Goal: Check status: Check status

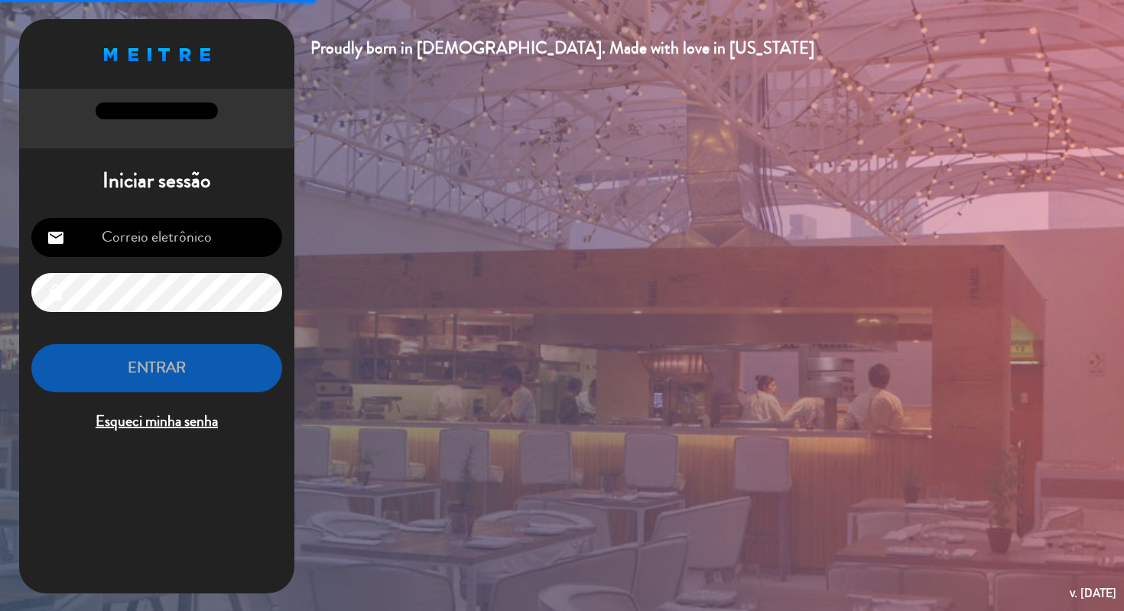
type input "[PERSON_NAME][EMAIL_ADDRESS][DOMAIN_NAME]"
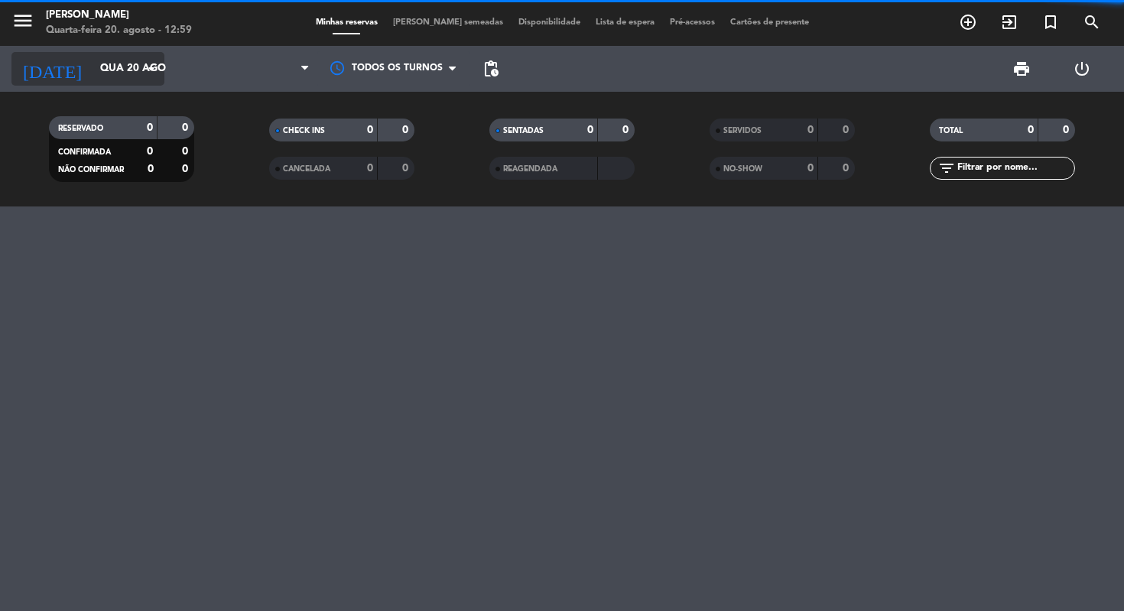
click at [115, 70] on input "Qua 20 ago" at bounding box center [161, 69] width 137 height 28
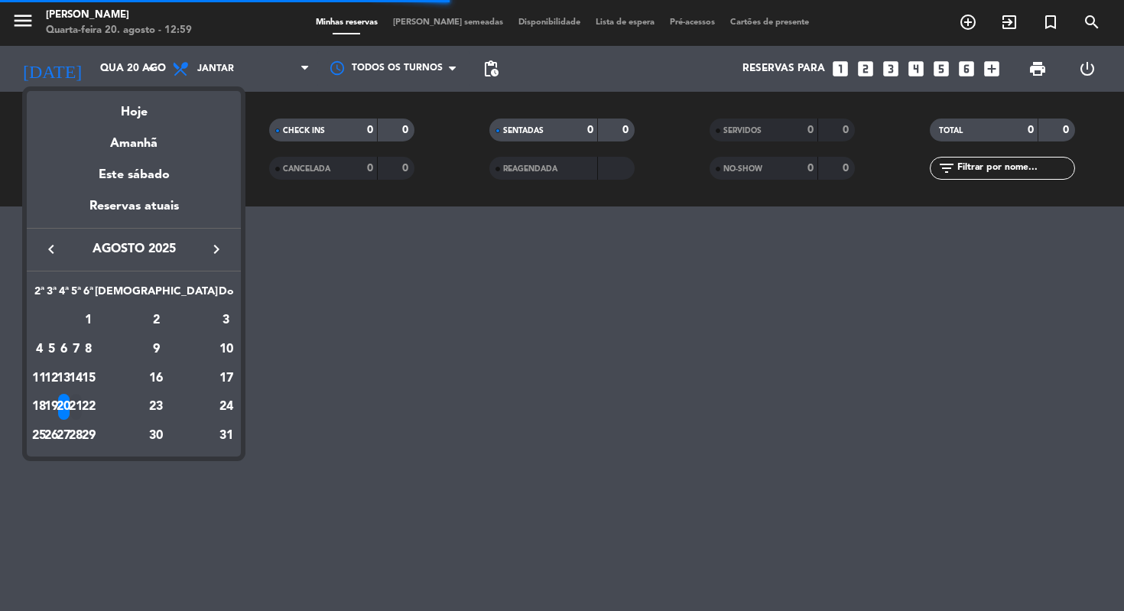
click at [82, 409] on div "21" at bounding box center [75, 407] width 11 height 26
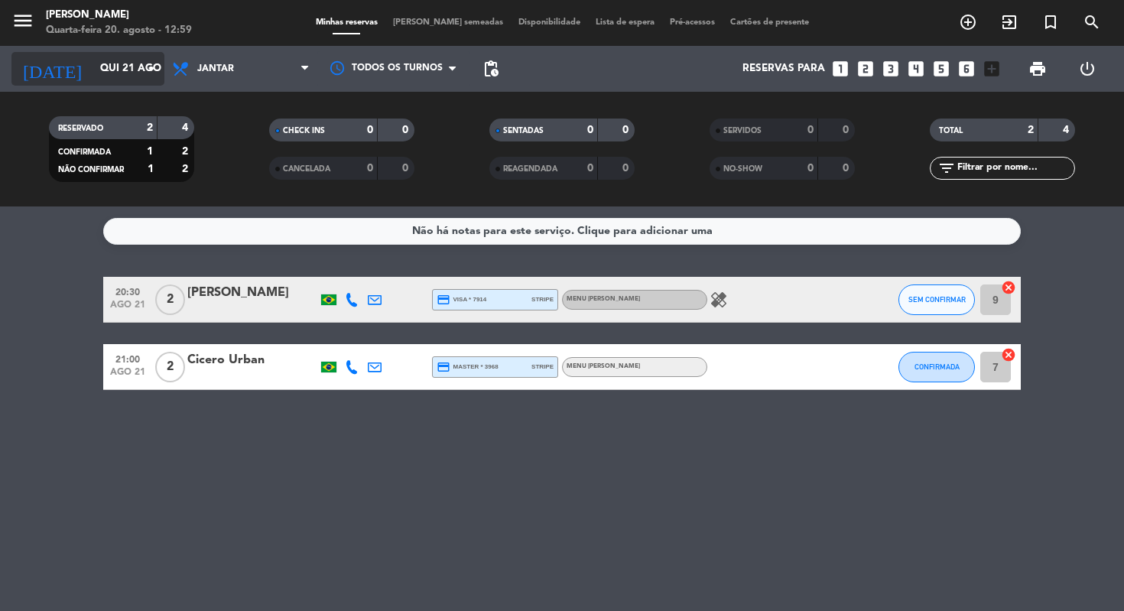
click at [136, 70] on input "Qui 21 ago" at bounding box center [161, 69] width 137 height 28
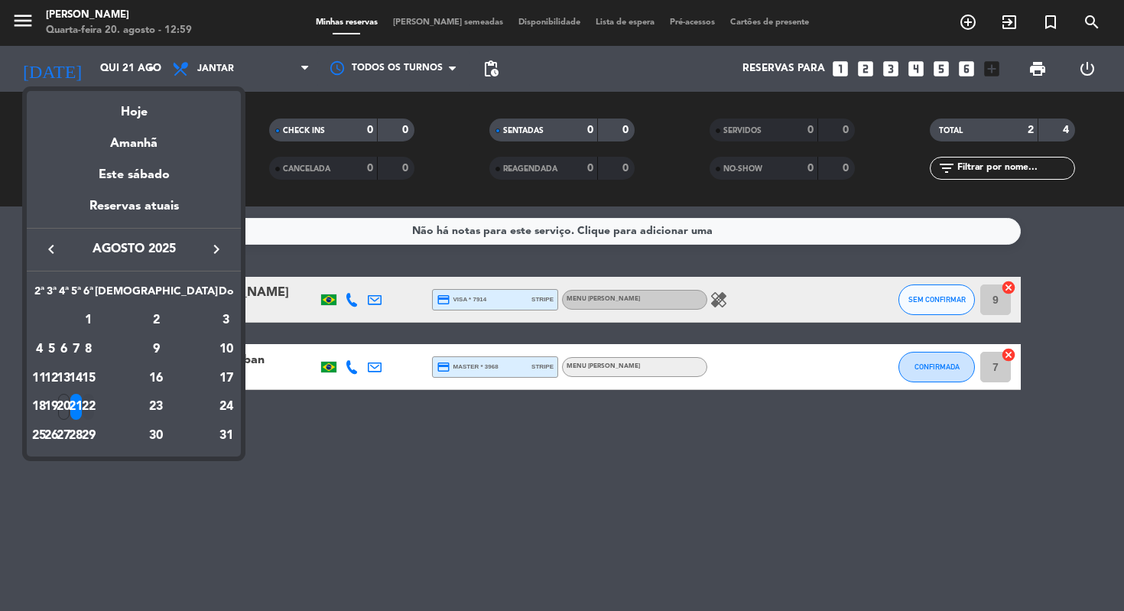
click at [94, 414] on div "22" at bounding box center [88, 407] width 11 height 26
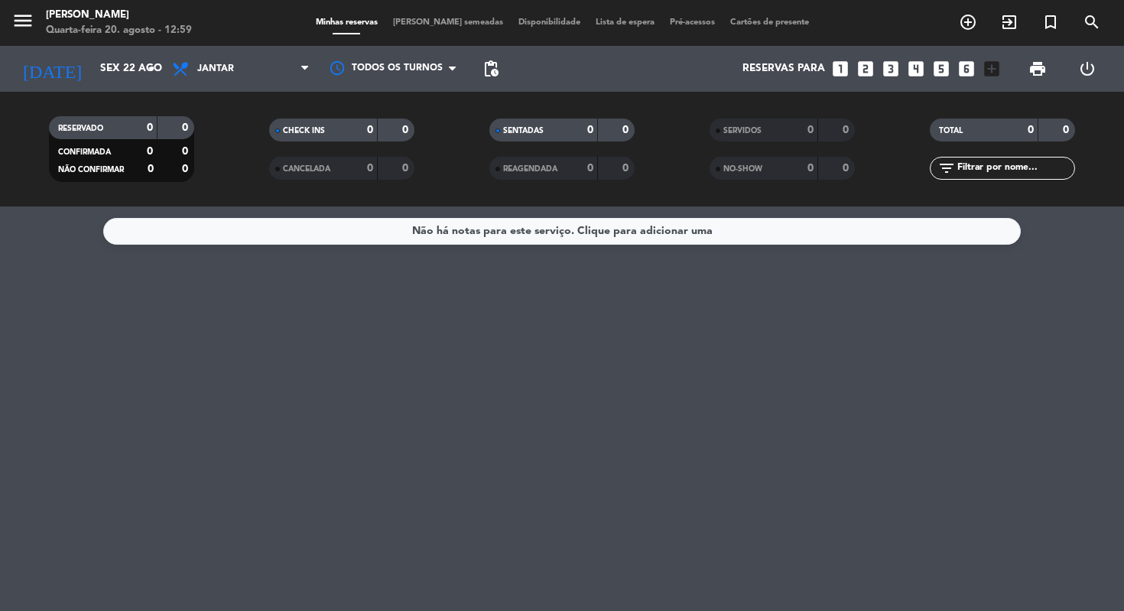
click at [139, 95] on div "RESERVADO 0 0 CONFIRMADA 0 0 NÃO CONFIRMAR 0 0 CHECK INS 0 0 CANCELADA 0 0 SENT…" at bounding box center [562, 149] width 1124 height 115
click at [139, 83] on input "Sex 22 ago" at bounding box center [161, 69] width 137 height 28
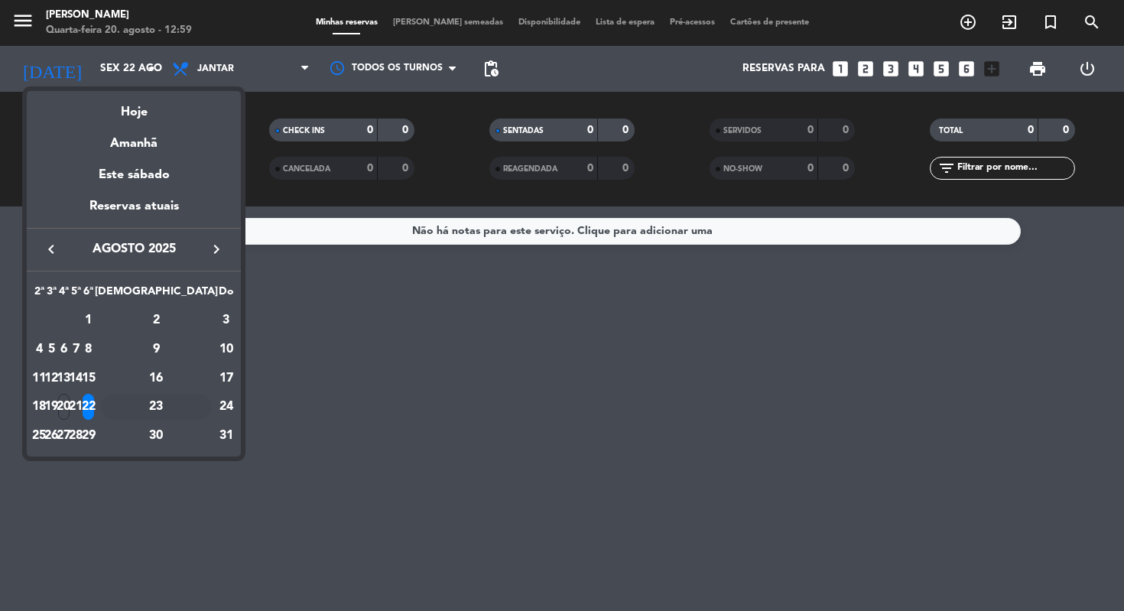
click at [195, 420] on div "23" at bounding box center [156, 407] width 111 height 26
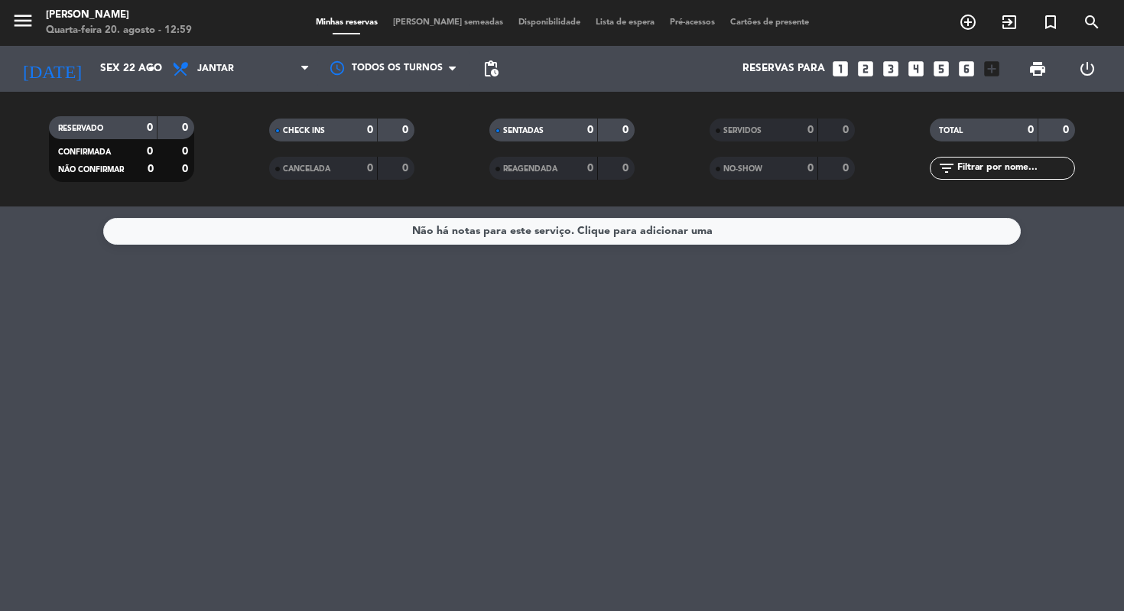
type input "Sáb 23 ago"
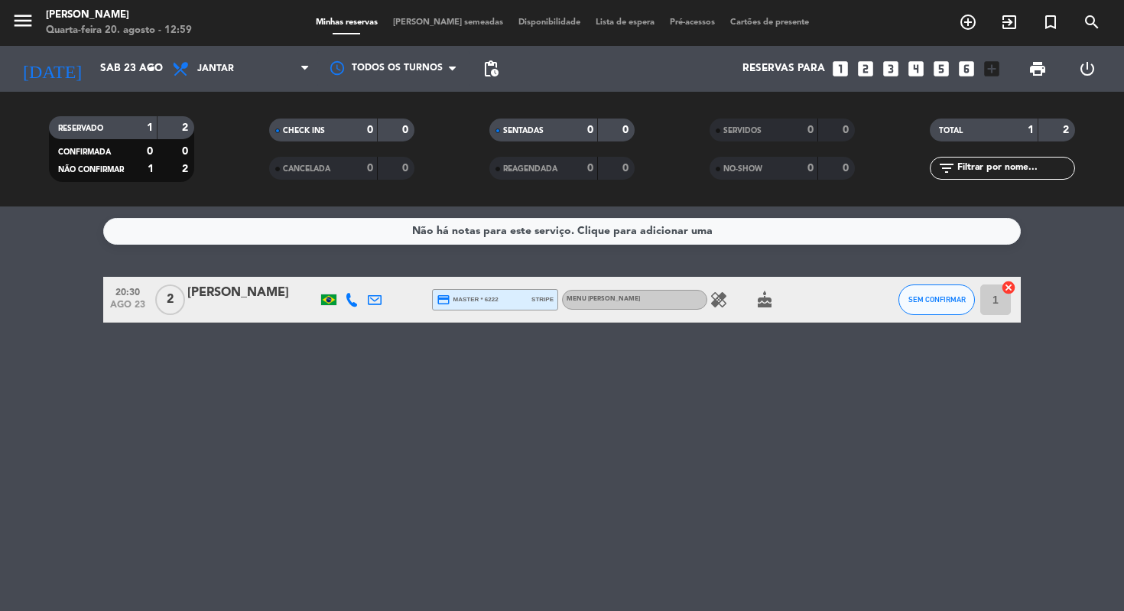
click at [726, 298] on icon "healing" at bounding box center [719, 300] width 18 height 18
click at [754, 298] on span "cake" at bounding box center [764, 300] width 23 height 18
click at [776, 304] on div "healing cake" at bounding box center [776, 299] width 138 height 45
click at [771, 301] on icon "cake" at bounding box center [764, 300] width 18 height 18
